Goal: Task Accomplishment & Management: Complete application form

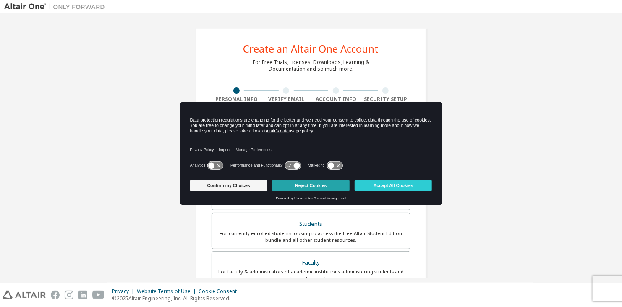
click at [309, 186] on button "Reject Cookies" at bounding box center [311, 185] width 77 height 12
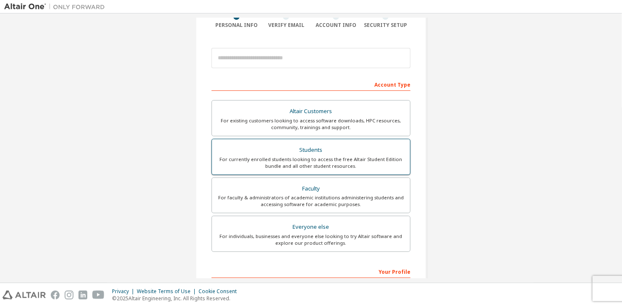
scroll to position [84, 0]
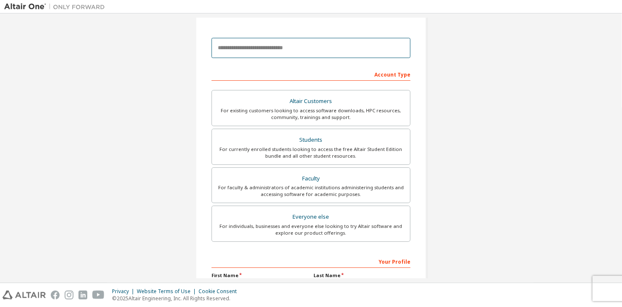
click at [322, 52] on input "email" at bounding box center [311, 48] width 199 height 20
type input "**********"
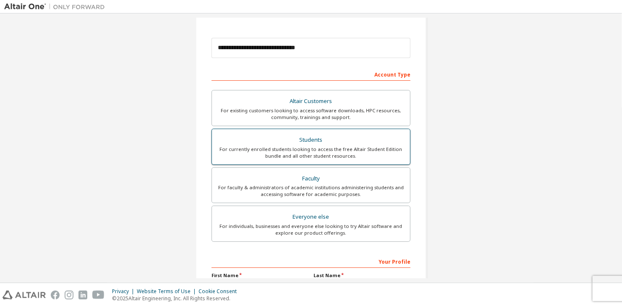
click at [309, 144] on div "Students" at bounding box center [311, 140] width 188 height 12
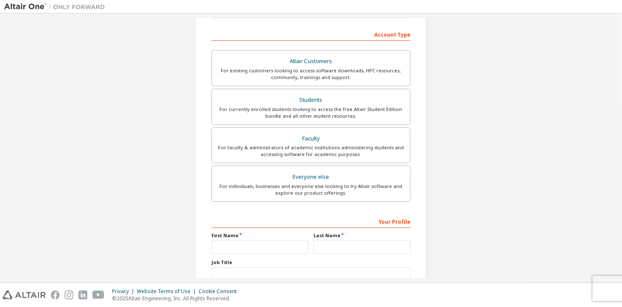
scroll to position [168, 0]
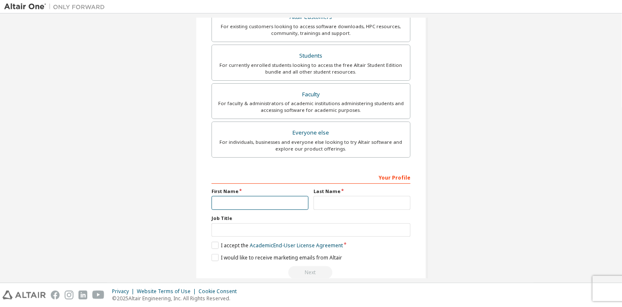
click at [258, 197] on input "text" at bounding box center [260, 203] width 97 height 14
type input "*******"
click at [370, 205] on input "text" at bounding box center [362, 203] width 97 height 14
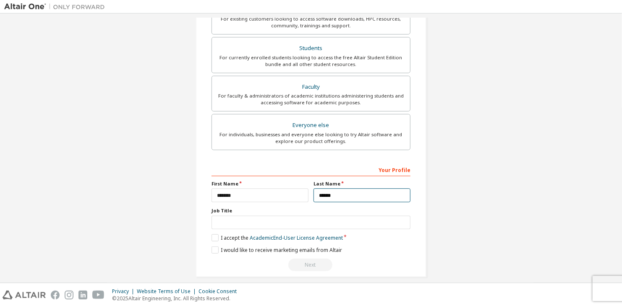
scroll to position [182, 0]
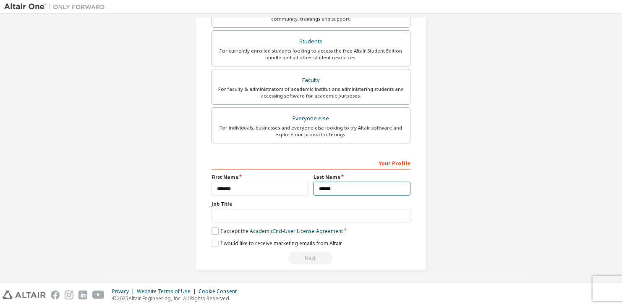
type input "******"
click at [213, 228] on label "I accept the Academic End-User License Agreement" at bounding box center [277, 230] width 131 height 7
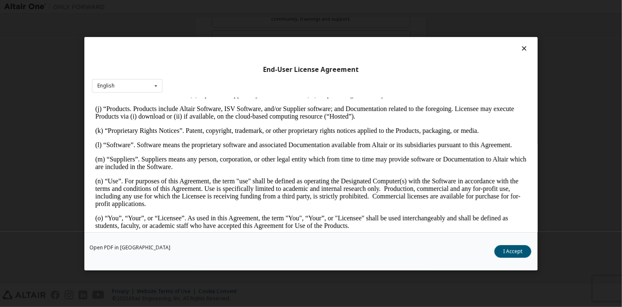
scroll to position [546, 0]
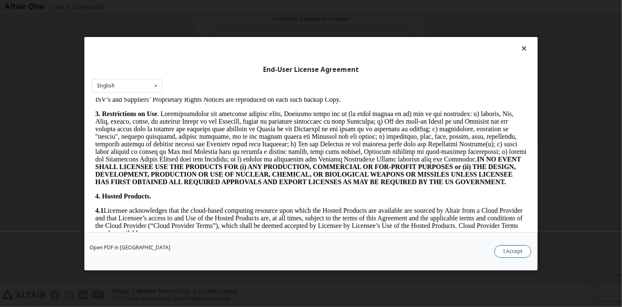
click at [509, 252] on button "I Accept" at bounding box center [513, 251] width 37 height 13
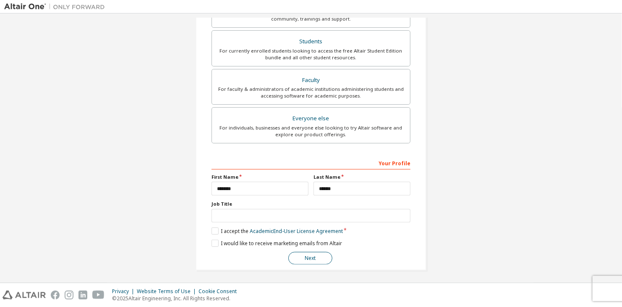
click at [317, 259] on button "Next" at bounding box center [310, 258] width 44 height 13
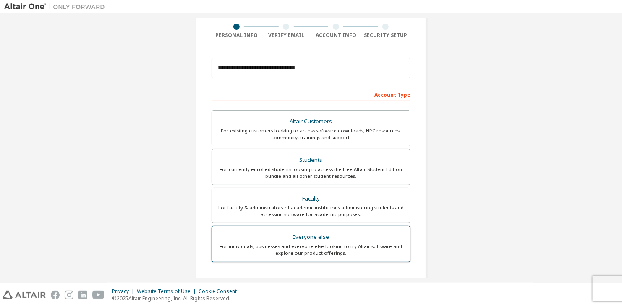
scroll to position [0, 0]
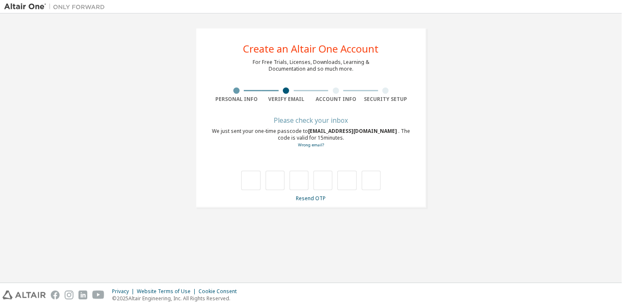
type input "*"
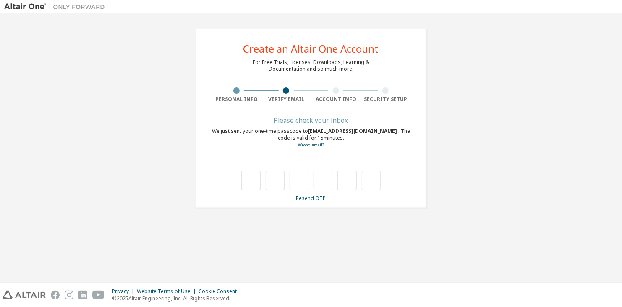
type input "*"
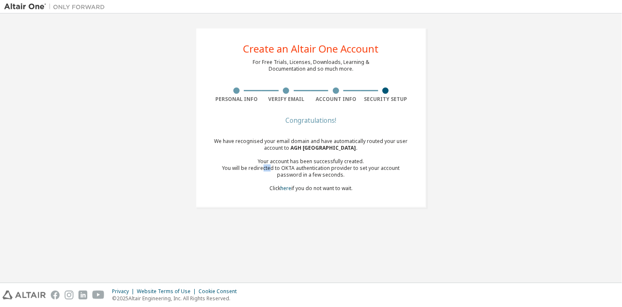
drag, startPoint x: 254, startPoint y: 171, endPoint x: 267, endPoint y: 175, distance: 13.2
click at [260, 171] on div "You will be redirected to OKTA authentication provider to set your account pass…" at bounding box center [311, 171] width 199 height 13
click at [264, 183] on div "We have recognised your email domain and have automatically routed your user ac…" at bounding box center [311, 165] width 199 height 54
